Goal: Information Seeking & Learning: Learn about a topic

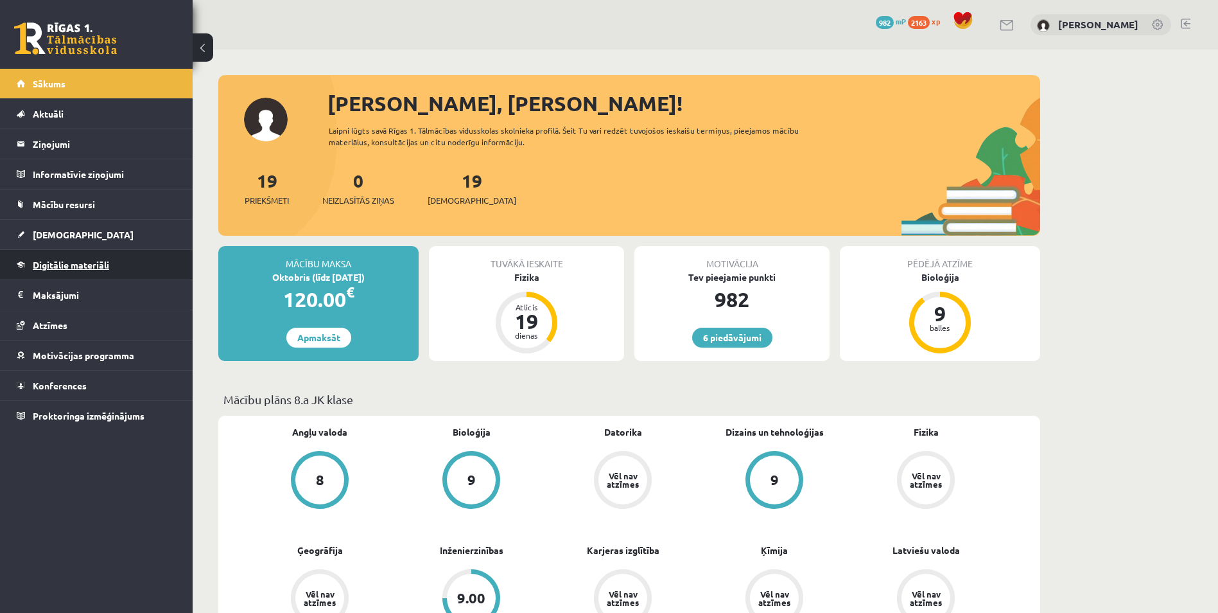
click at [80, 263] on span "Digitālie materiāli" at bounding box center [71, 265] width 76 height 12
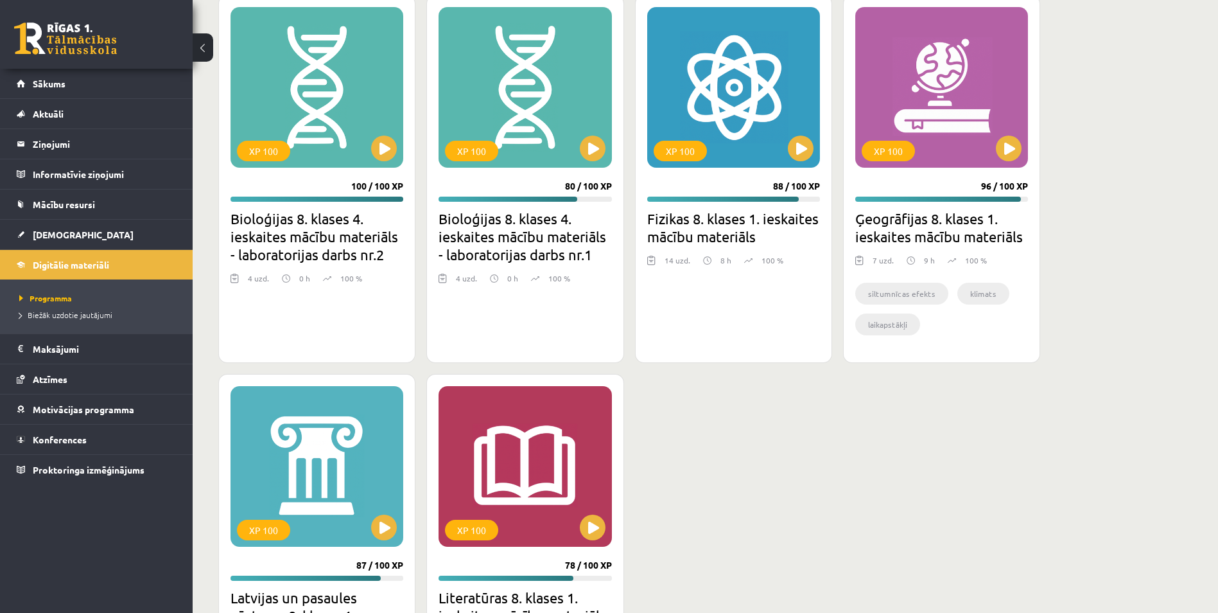
scroll to position [4246, 0]
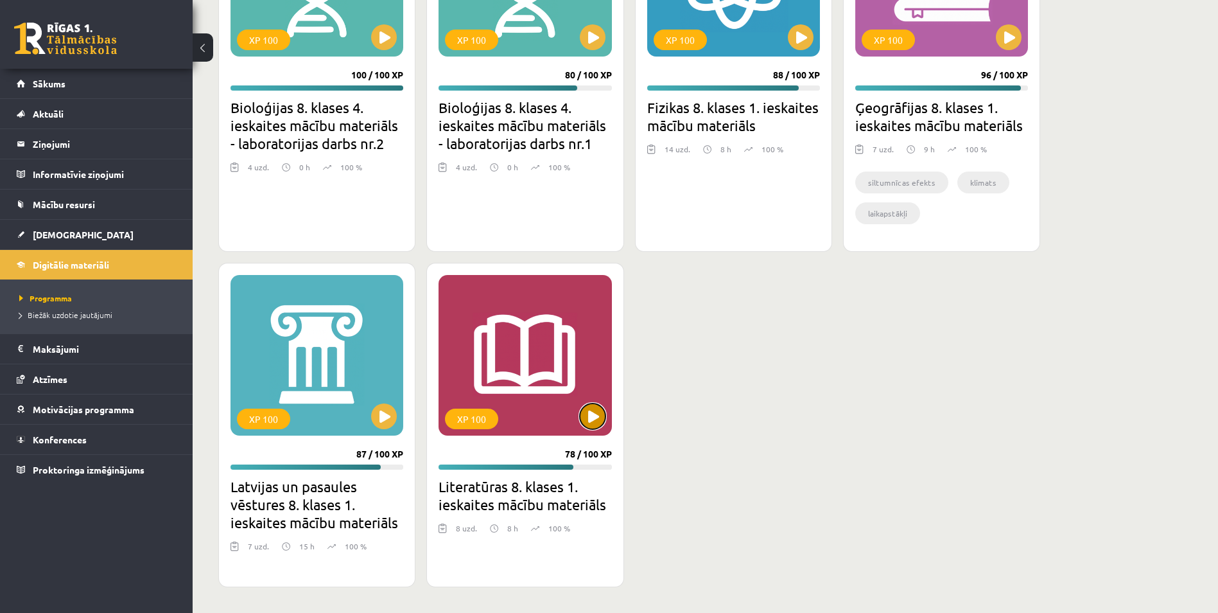
click at [595, 412] on button at bounding box center [593, 416] width 26 height 26
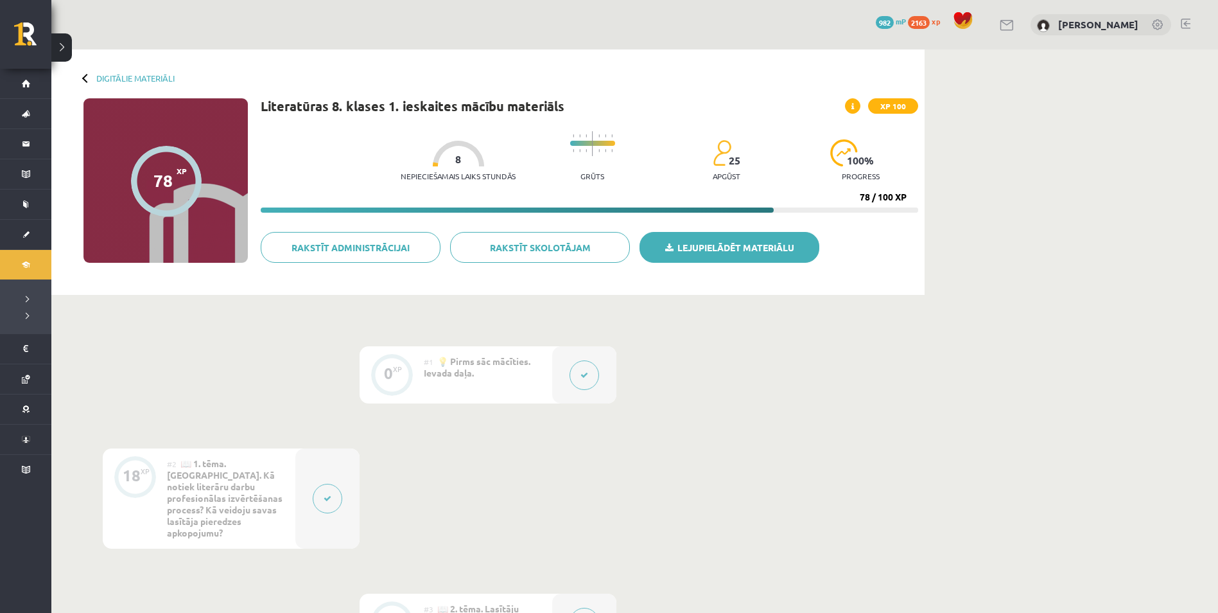
click at [719, 241] on link "Lejupielādēt materiālu" at bounding box center [730, 247] width 180 height 31
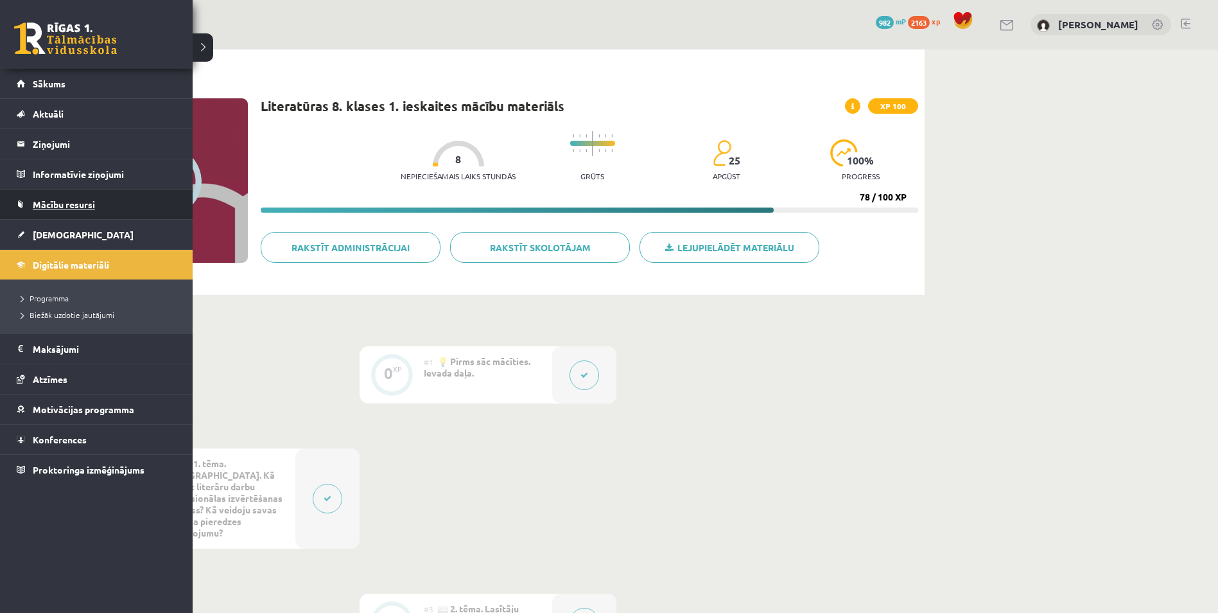
click at [69, 204] on span "Mācību resursi" at bounding box center [64, 204] width 62 height 12
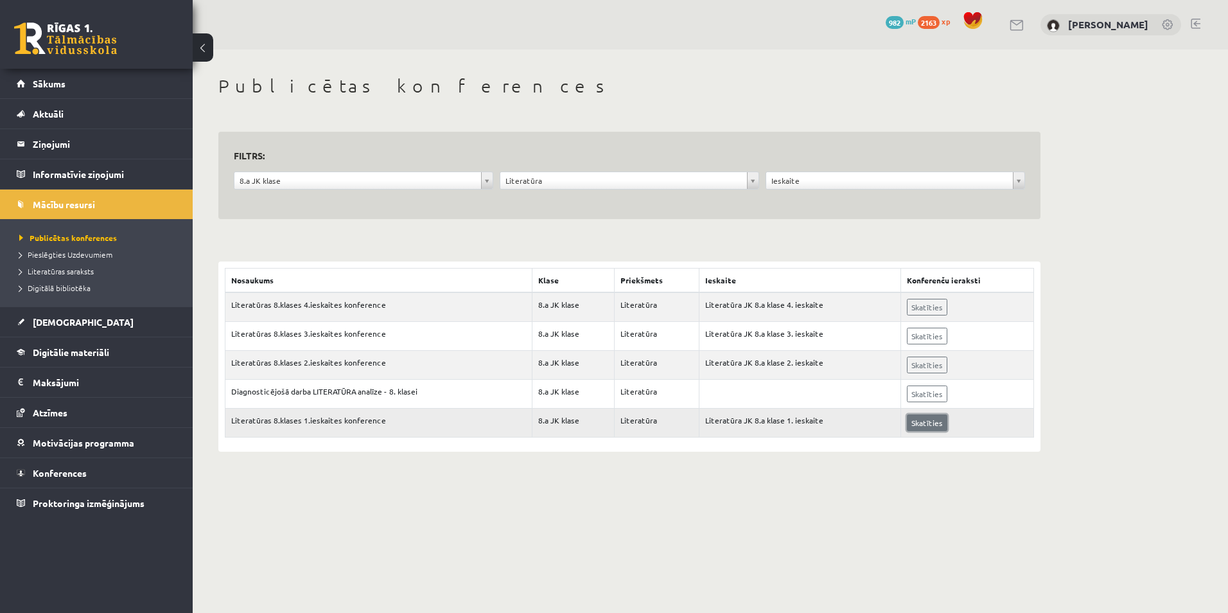
click at [922, 420] on link "Skatīties" at bounding box center [927, 422] width 40 height 17
